Goal: Task Accomplishment & Management: Use online tool/utility

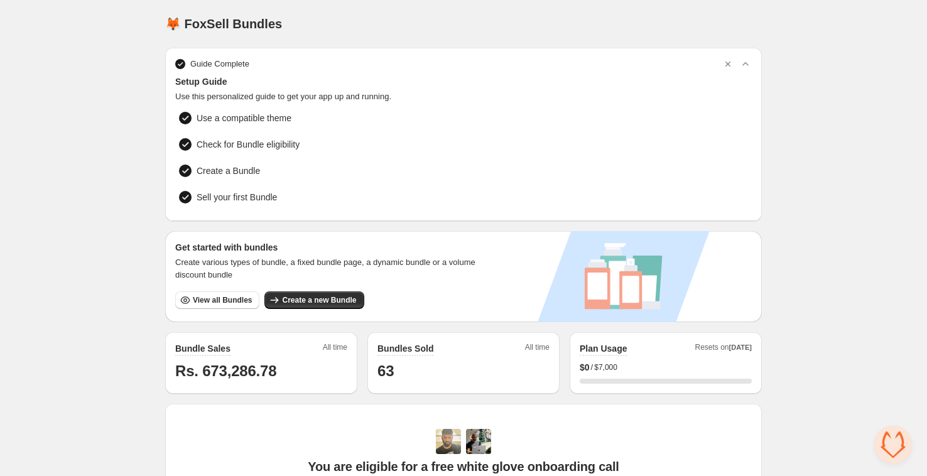
click at [108, 237] on div "Home Bundles Analytics Plan and Billing 🦊 FoxSell Bundles. This page is ready 🦊…" at bounding box center [463, 397] width 927 height 795
click at [346, 300] on span "Create a new Bundle" at bounding box center [319, 300] width 74 height 10
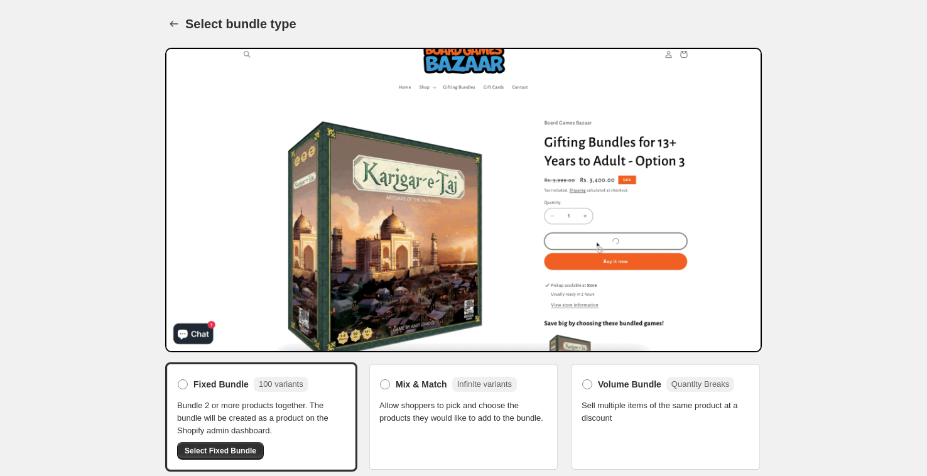
scroll to position [83, 0]
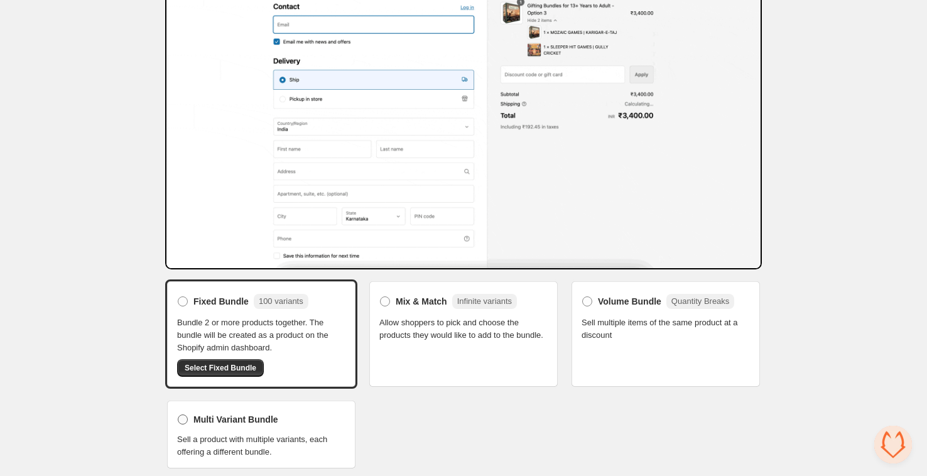
click at [227, 415] on span "Multi Variant Bundle" at bounding box center [236, 419] width 85 height 13
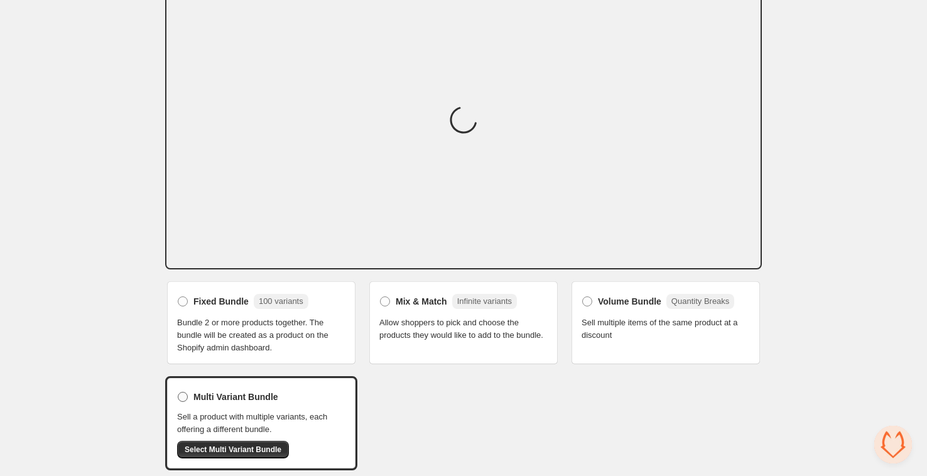
scroll to position [82, 0]
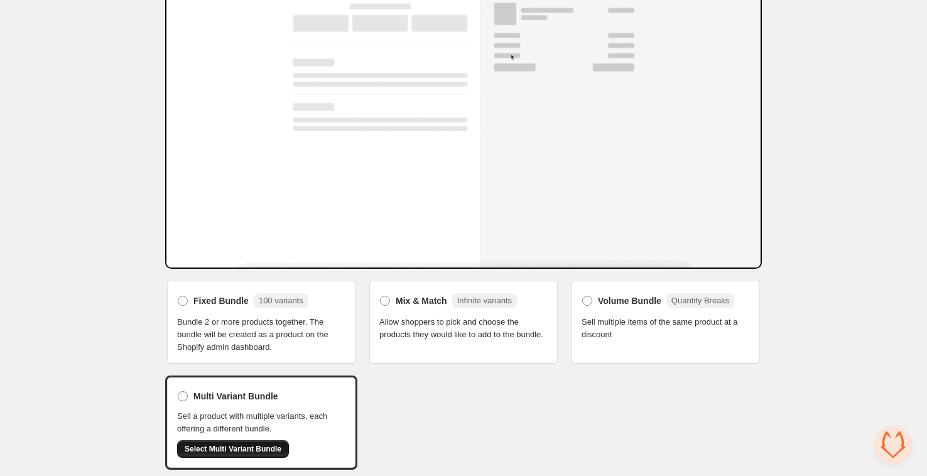
click at [224, 452] on button "Select Multi Variant Bundle" at bounding box center [233, 449] width 112 height 18
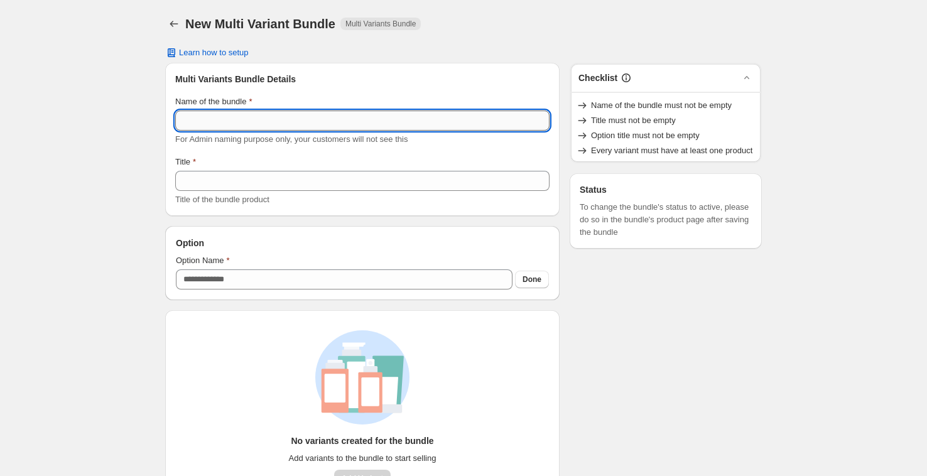
click at [230, 117] on input "Name of the bundle" at bounding box center [362, 121] width 374 height 20
type input "**********"
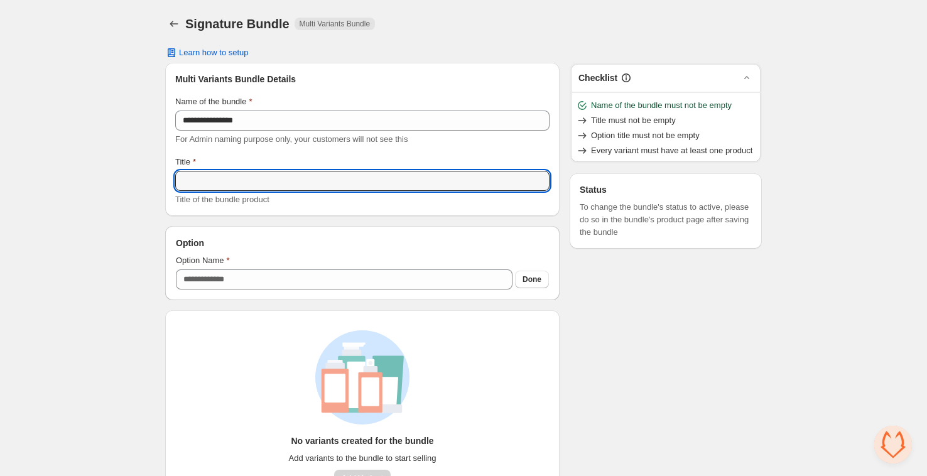
paste input "**********"
type input "**********"
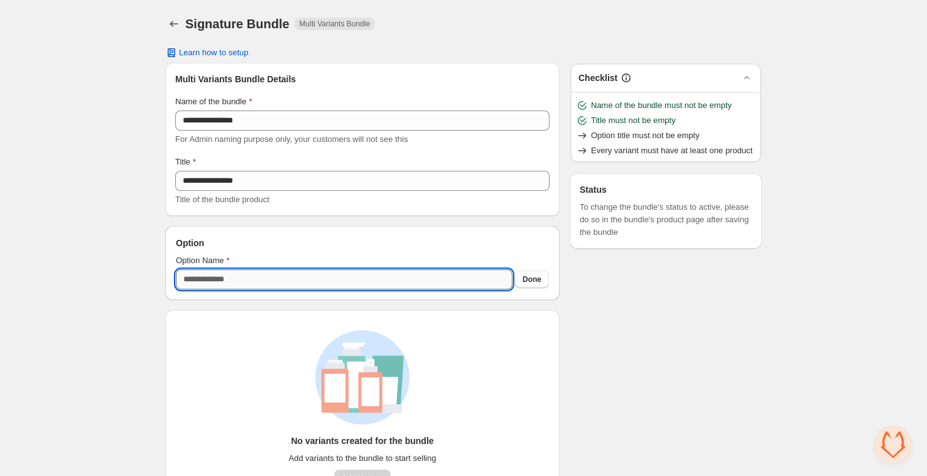
click at [273, 286] on input "Option Name" at bounding box center [344, 280] width 337 height 20
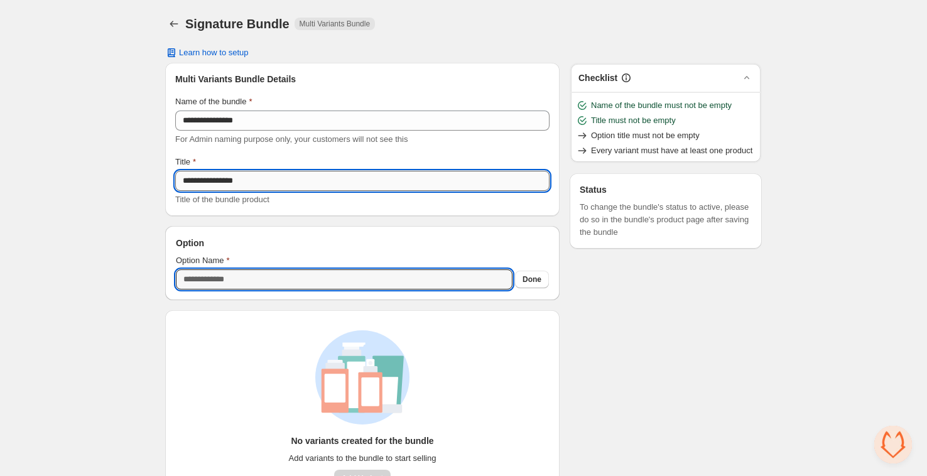
click at [252, 185] on input "**********" at bounding box center [362, 181] width 374 height 20
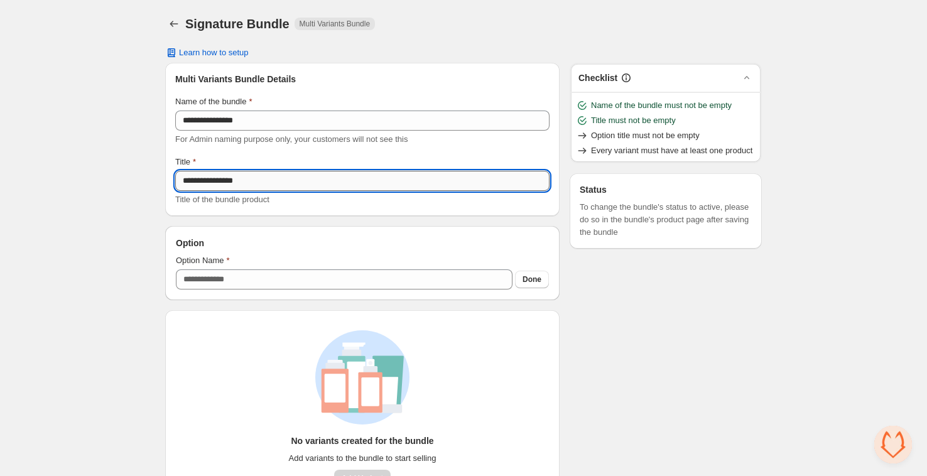
click at [252, 185] on input "**********" at bounding box center [362, 181] width 374 height 20
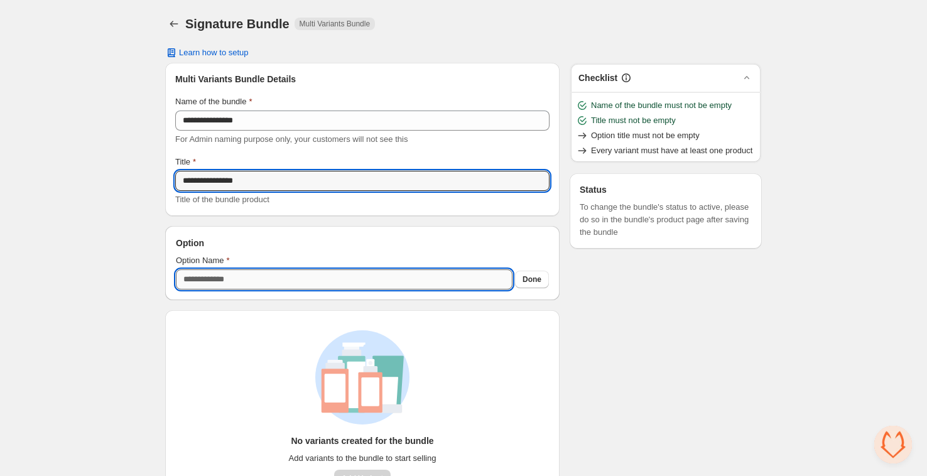
click at [233, 286] on input "Option Name" at bounding box center [344, 280] width 337 height 20
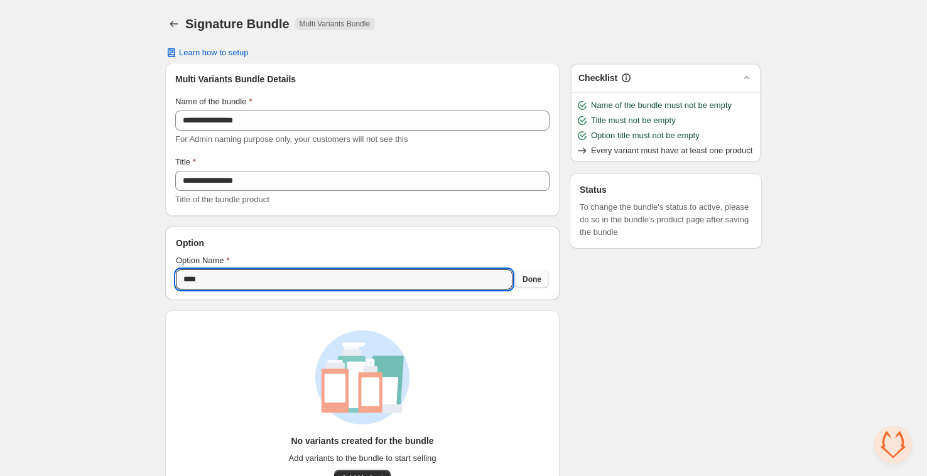
type input "****"
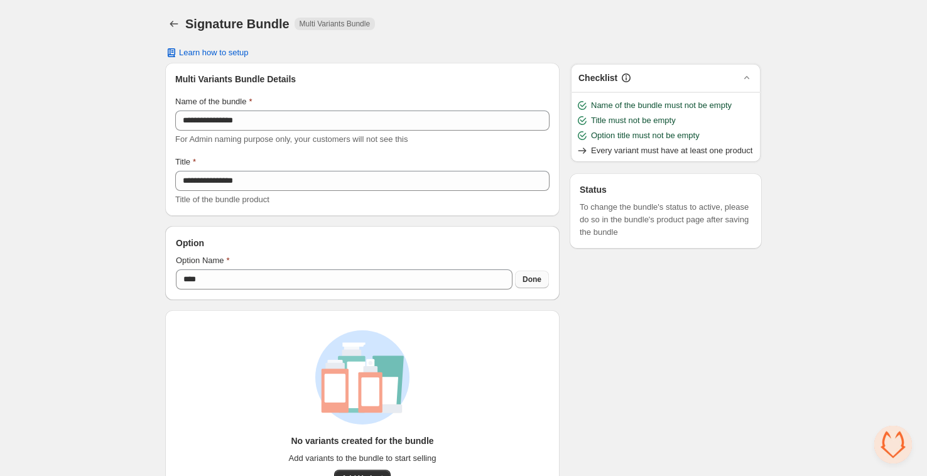
click at [538, 276] on span "Done" at bounding box center [532, 280] width 19 height 10
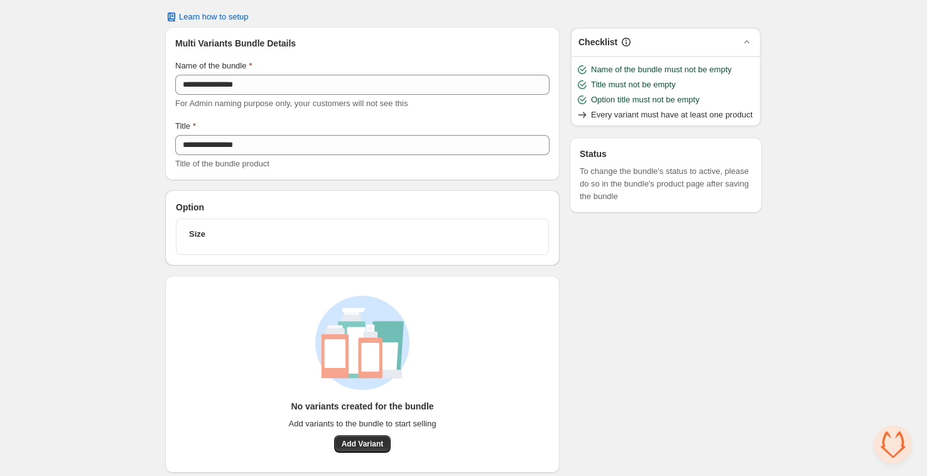
scroll to position [43, 0]
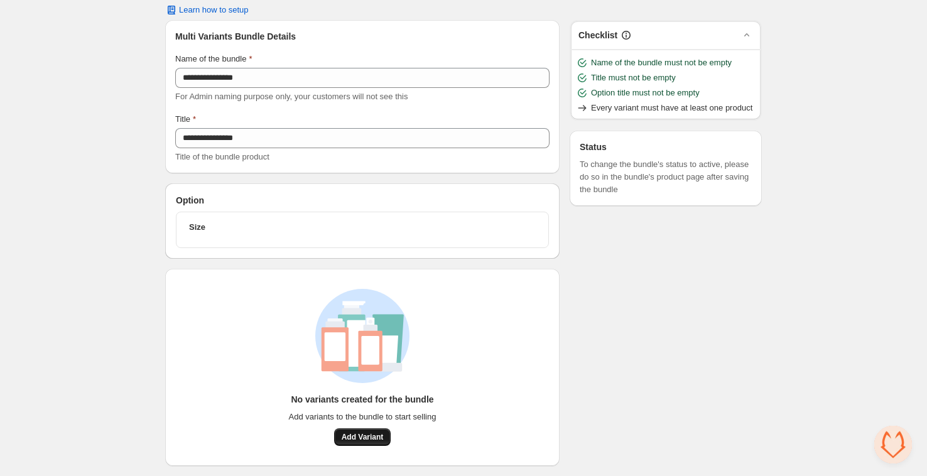
click at [378, 442] on span "Add Variant" at bounding box center [363, 437] width 42 height 10
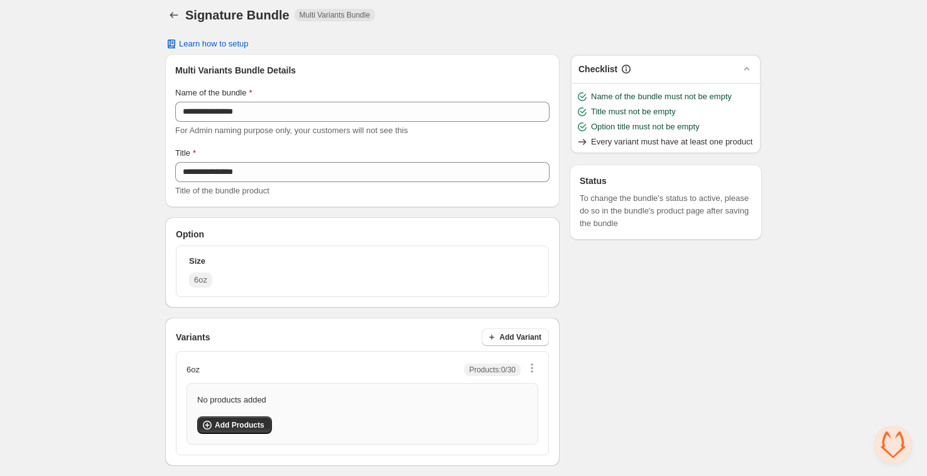
scroll to position [8, 0]
click at [224, 424] on span "Add Products" at bounding box center [240, 426] width 50 height 10
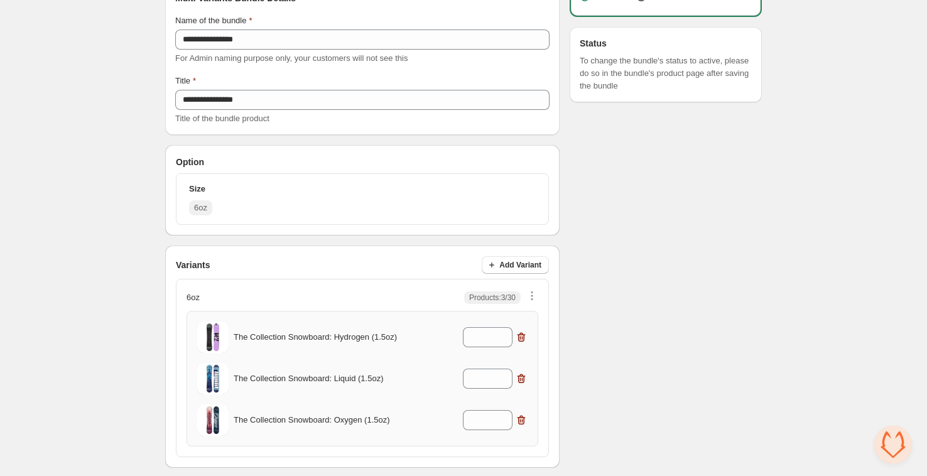
scroll to position [82, 0]
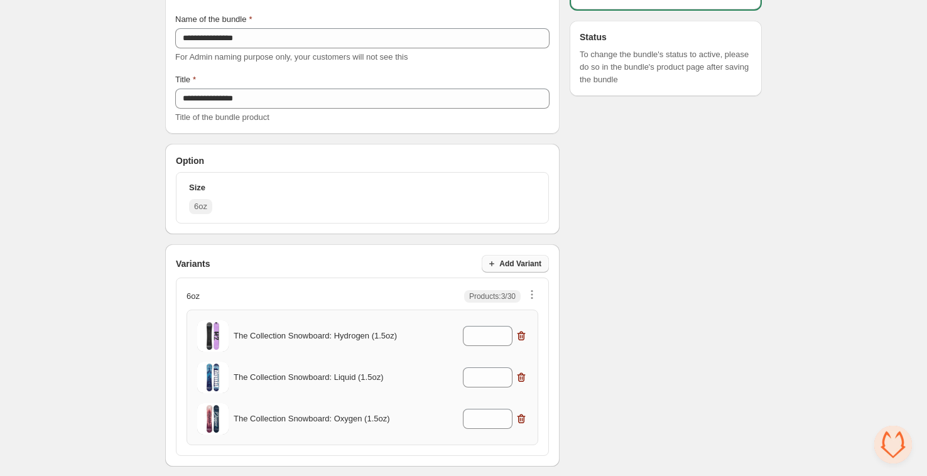
click at [530, 268] on span "Add Variant" at bounding box center [520, 264] width 42 height 10
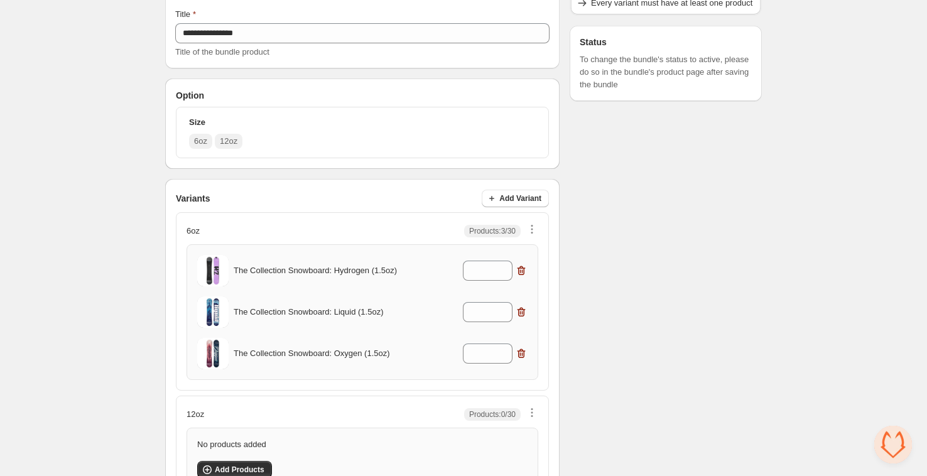
scroll to position [191, 0]
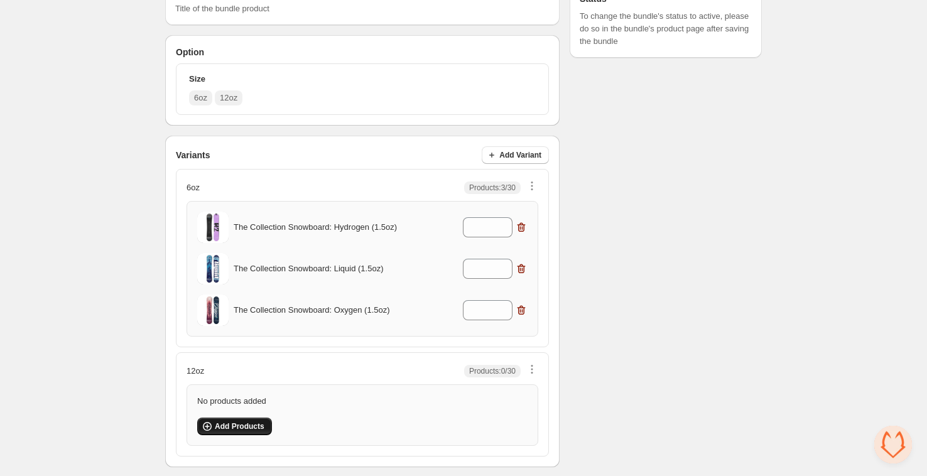
click at [222, 424] on span "Add Products" at bounding box center [240, 427] width 50 height 10
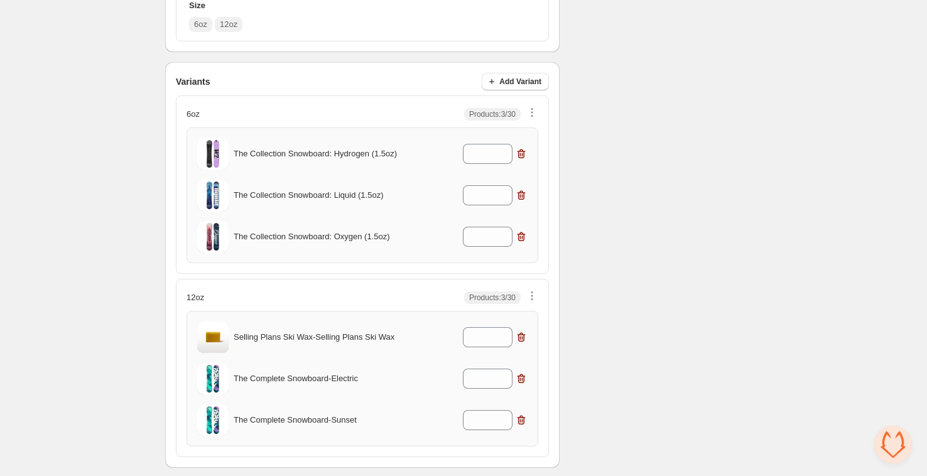
scroll to position [265, 0]
click at [503, 373] on icon at bounding box center [503, 374] width 13 height 13
type input "*"
click at [504, 415] on icon at bounding box center [503, 416] width 13 height 13
type input "*"
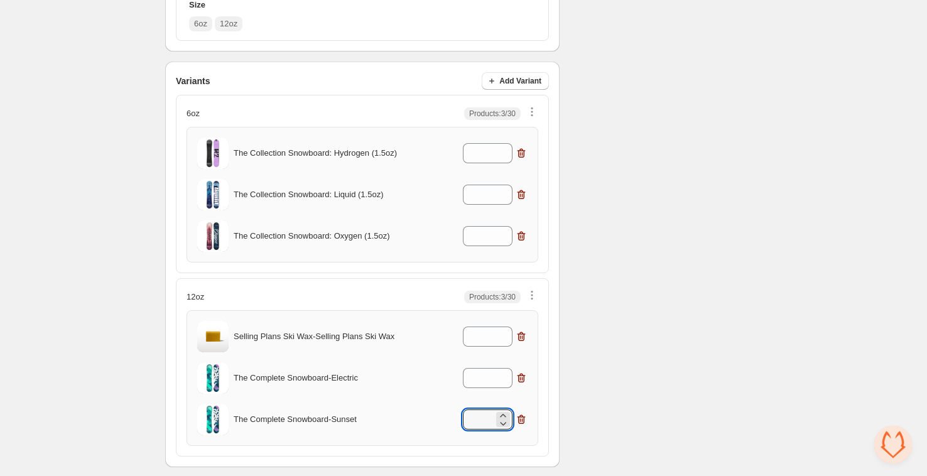
click at [610, 356] on div "Checklist Status To change the bundle's status to active, please do so in the b…" at bounding box center [666, 133] width 192 height 670
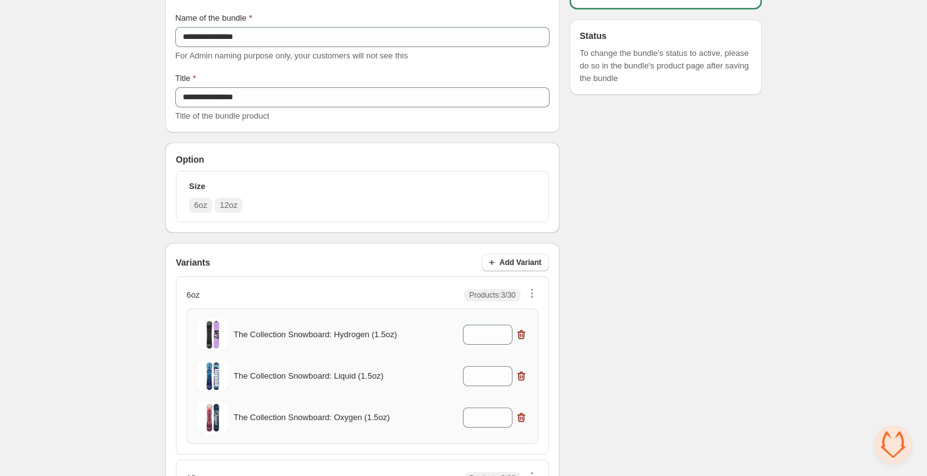
scroll to position [0, 0]
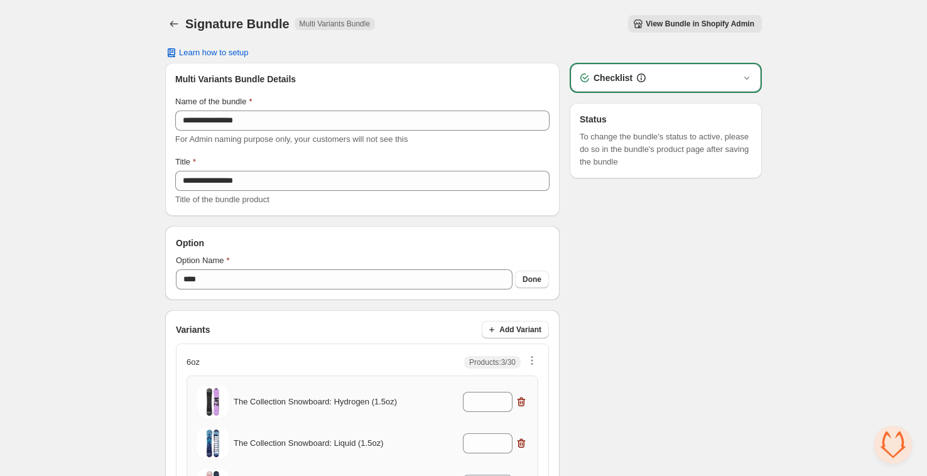
click at [686, 25] on span "View Bundle in Shopify Admin" at bounding box center [700, 24] width 109 height 10
